Goal: Information Seeking & Learning: Understand process/instructions

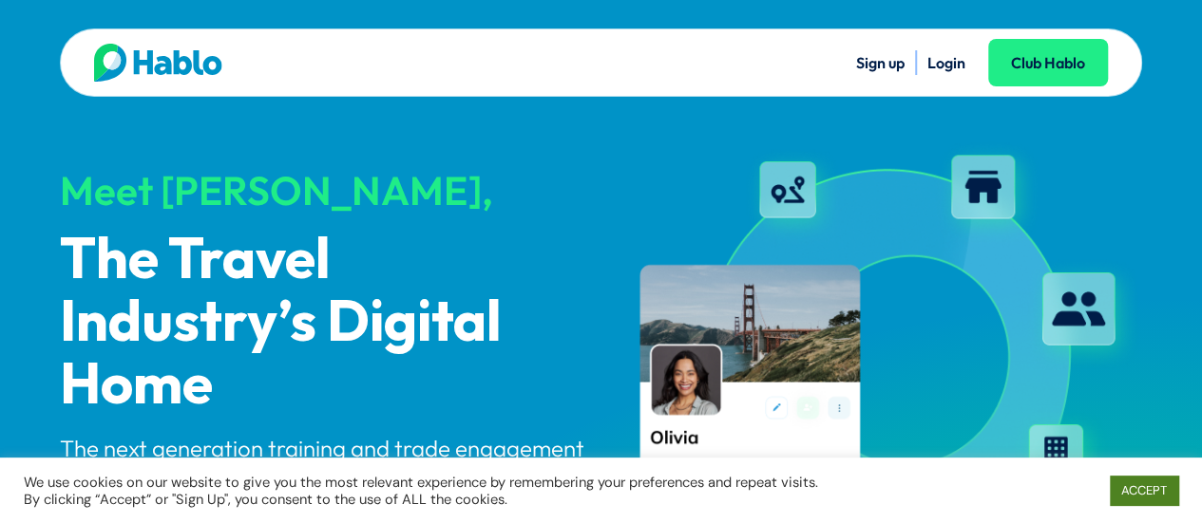
click at [1150, 487] on link "ACCEPT" at bounding box center [1144, 490] width 68 height 29
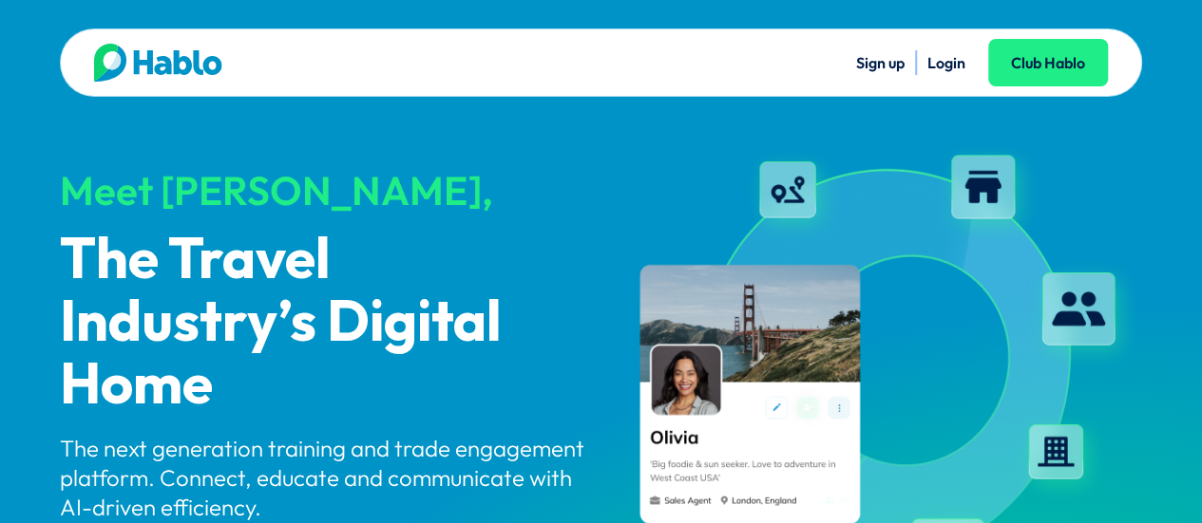
click at [162, 56] on img at bounding box center [158, 63] width 128 height 38
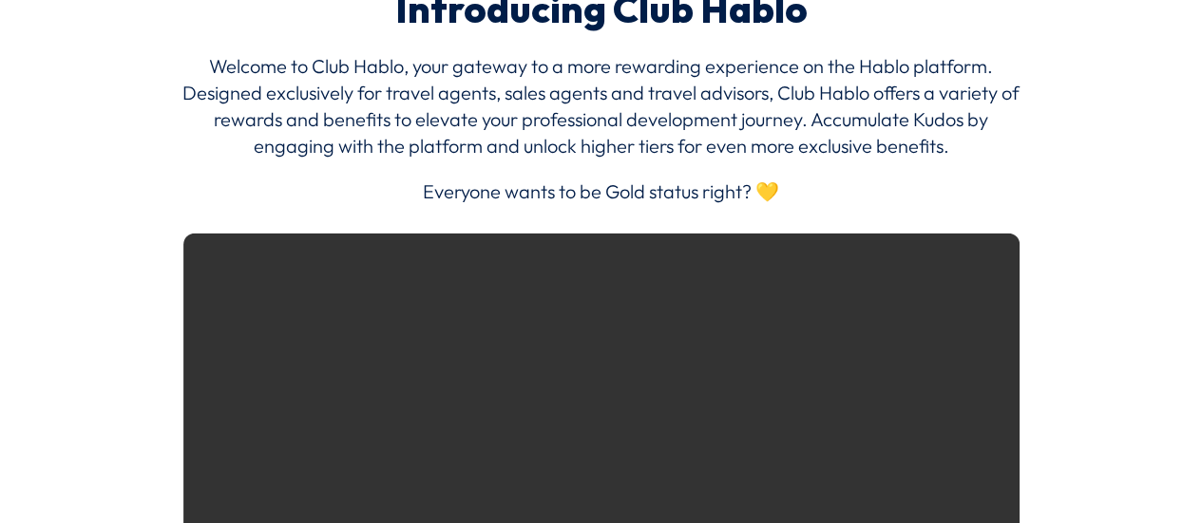
scroll to position [2470, 0]
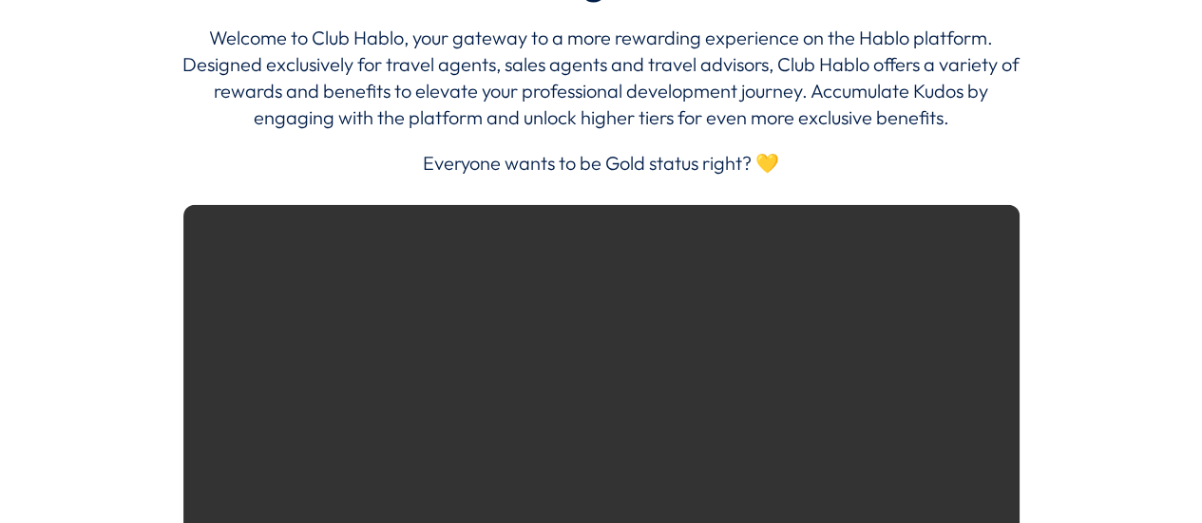
click at [135, 167] on div "Introducing Club Hablo Welcome to Club Hablo, your gateway to a more rewarding …" at bounding box center [601, 317] width 1026 height 715
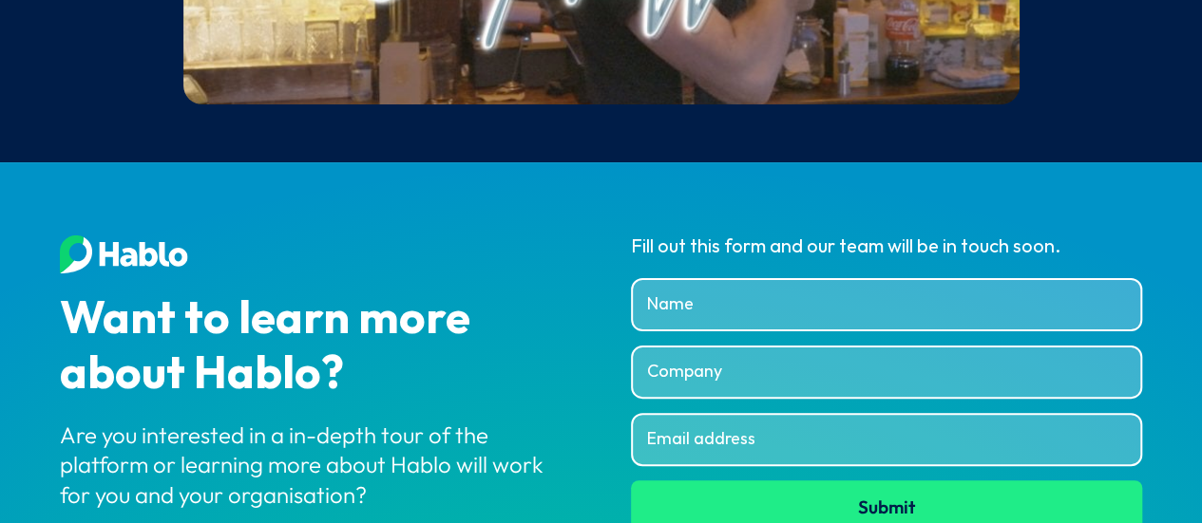
scroll to position [7425, 0]
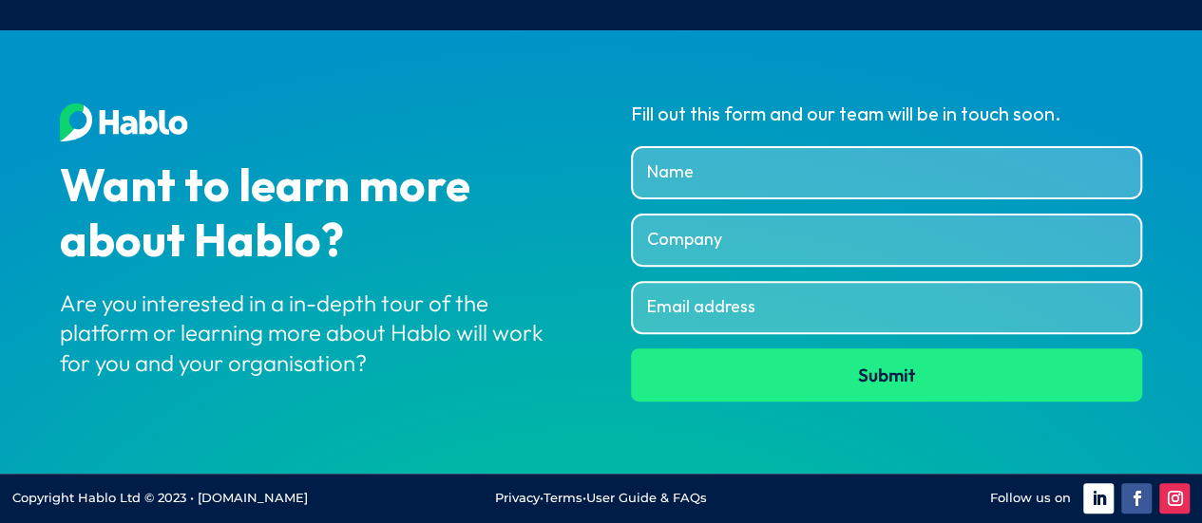
click at [695, 497] on link "User Guide & FAQs" at bounding box center [646, 497] width 121 height 15
